Goal: Information Seeking & Learning: Learn about a topic

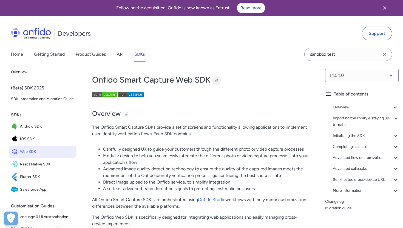
click at [215, 78] on div at bounding box center [216, 80] width 9 height 9
click at [28, 138] on span "iOS SDK" at bounding box center [47, 139] width 54 height 8
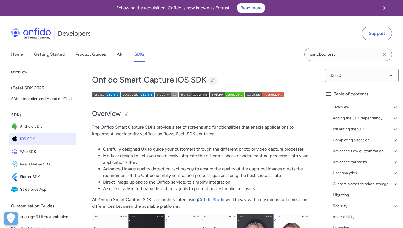
click at [214, 80] on div at bounding box center [212, 80] width 4 height 4
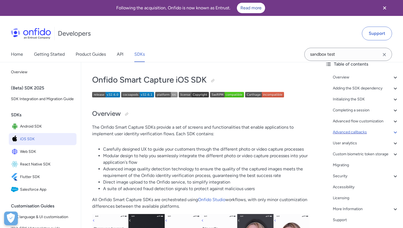
scroll to position [51, 0]
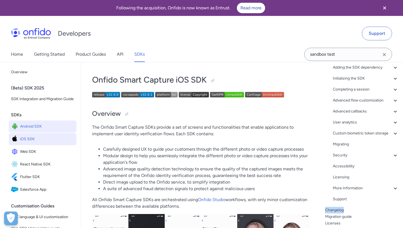
click at [33, 130] on span "Android SDK" at bounding box center [47, 126] width 54 height 8
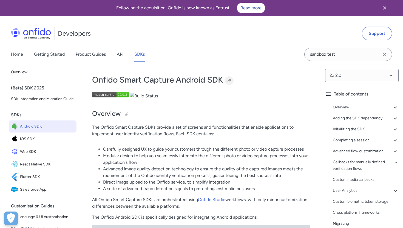
click at [230, 79] on div at bounding box center [229, 80] width 4 height 4
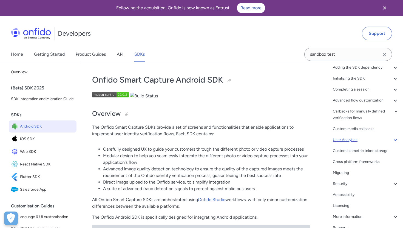
scroll to position [79, 0]
